Goal: Entertainment & Leisure: Consume media (video, audio)

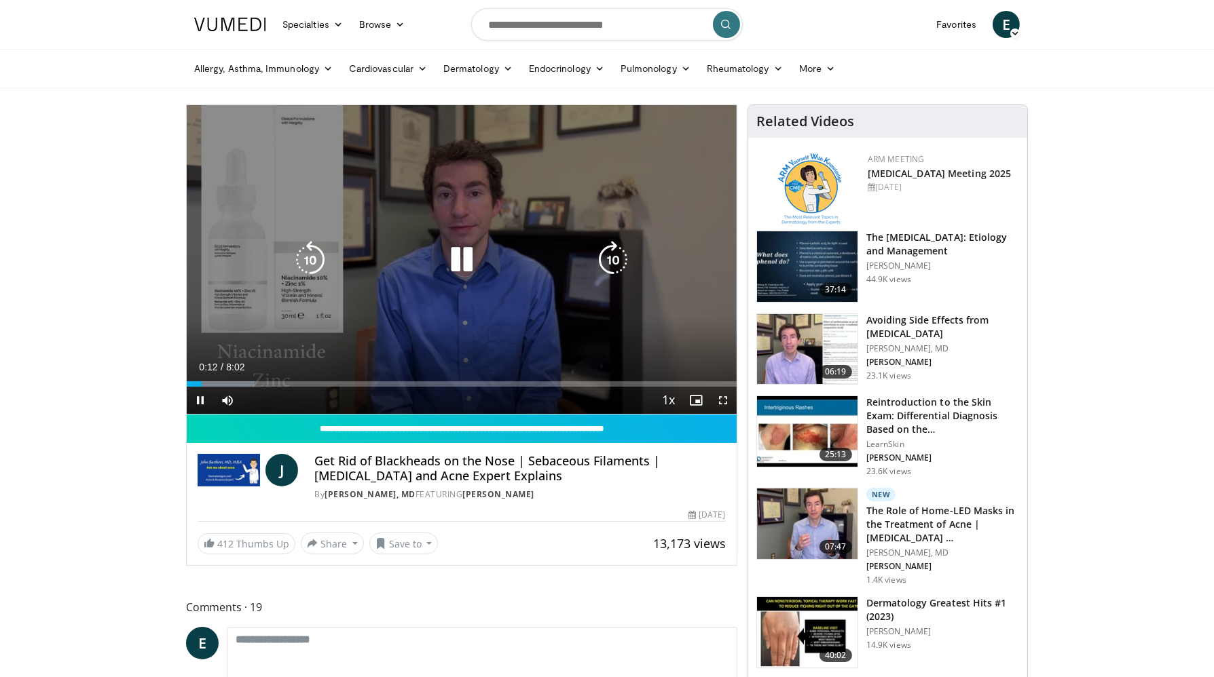
click at [454, 257] on icon "Video Player" at bounding box center [462, 260] width 38 height 38
